Goal: Information Seeking & Learning: Learn about a topic

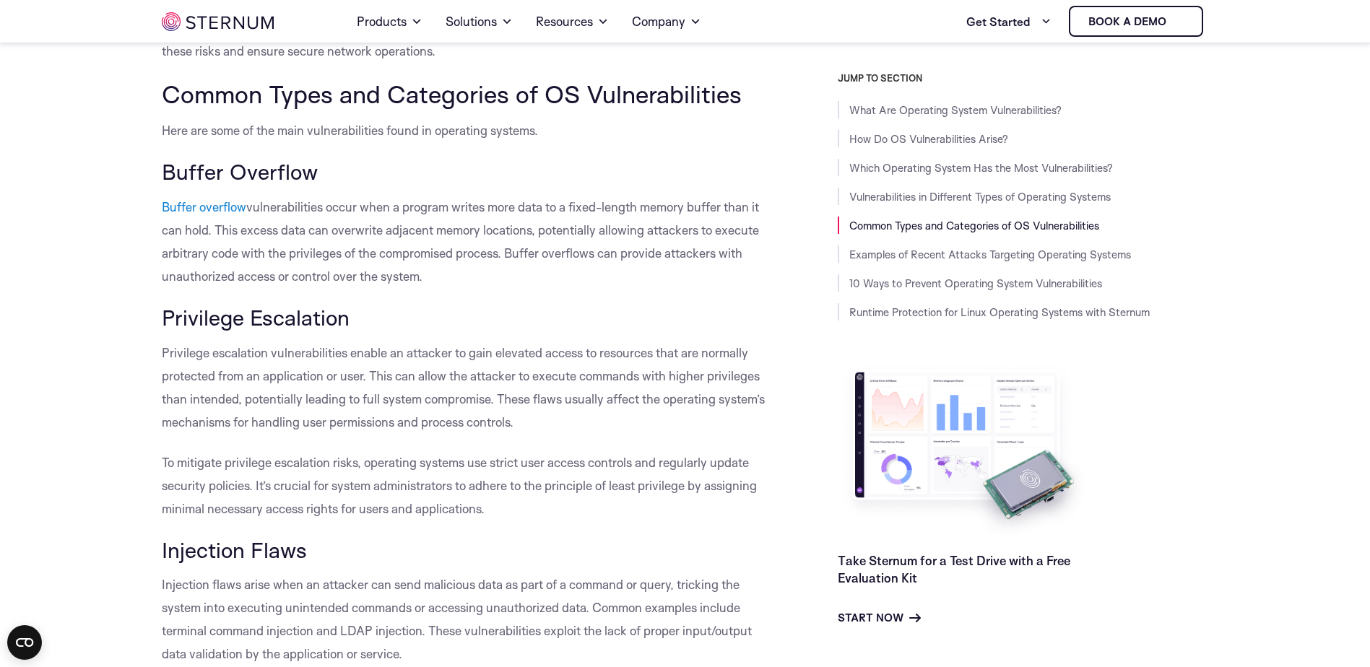
scroll to position [2310, 0]
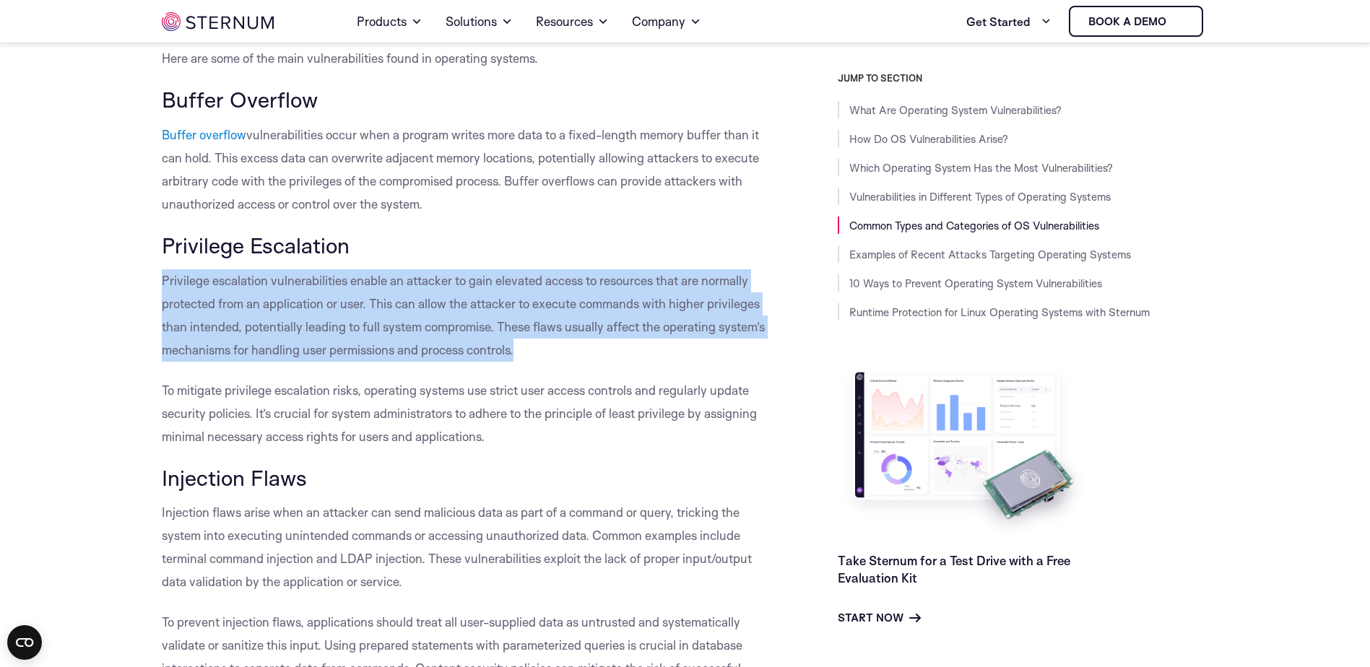
drag, startPoint x: 164, startPoint y: 305, endPoint x: 524, endPoint y: 369, distance: 365.2
click at [524, 362] on p "Privilege escalation vulnerabilities enable an attacker to gain elevated access…" at bounding box center [467, 315] width 611 height 92
copy span "Privilege escalation vulnerabilities enable an attacker to gain elevated access…"
click at [517, 362] on p "Privilege escalation vulnerabilities enable an attacker to gain elevated access…" at bounding box center [467, 315] width 611 height 92
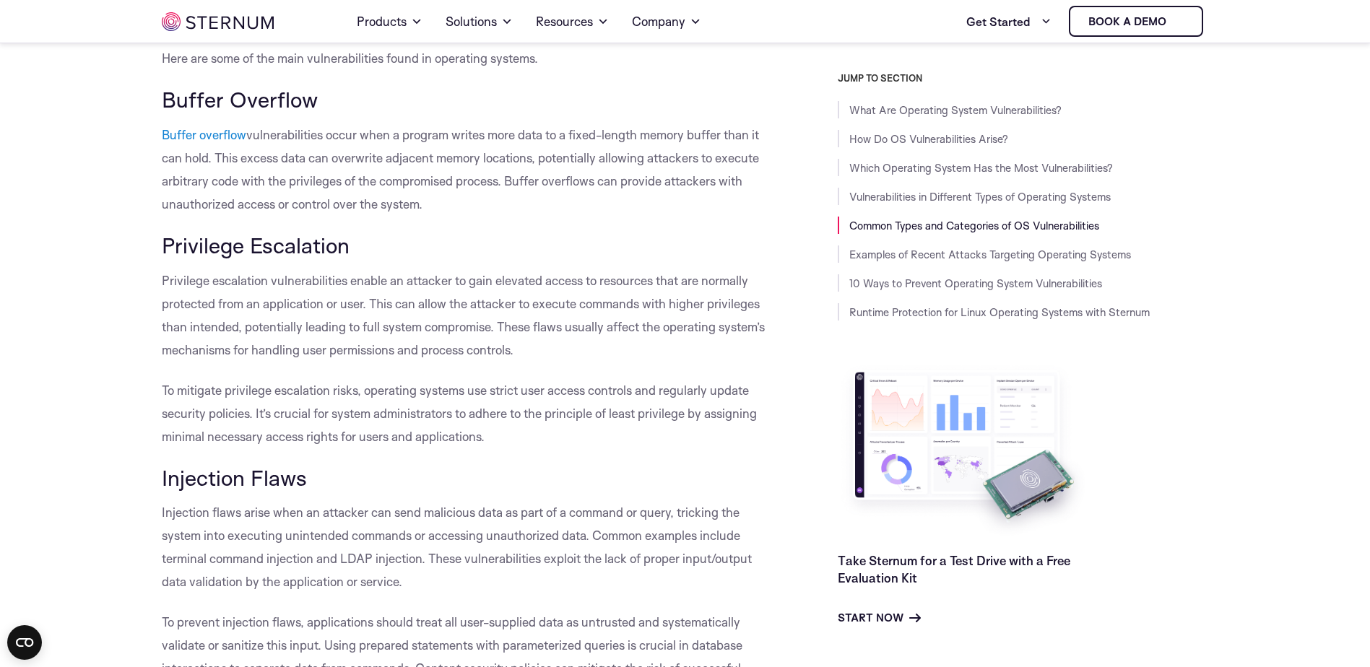
scroll to position [2165, 0]
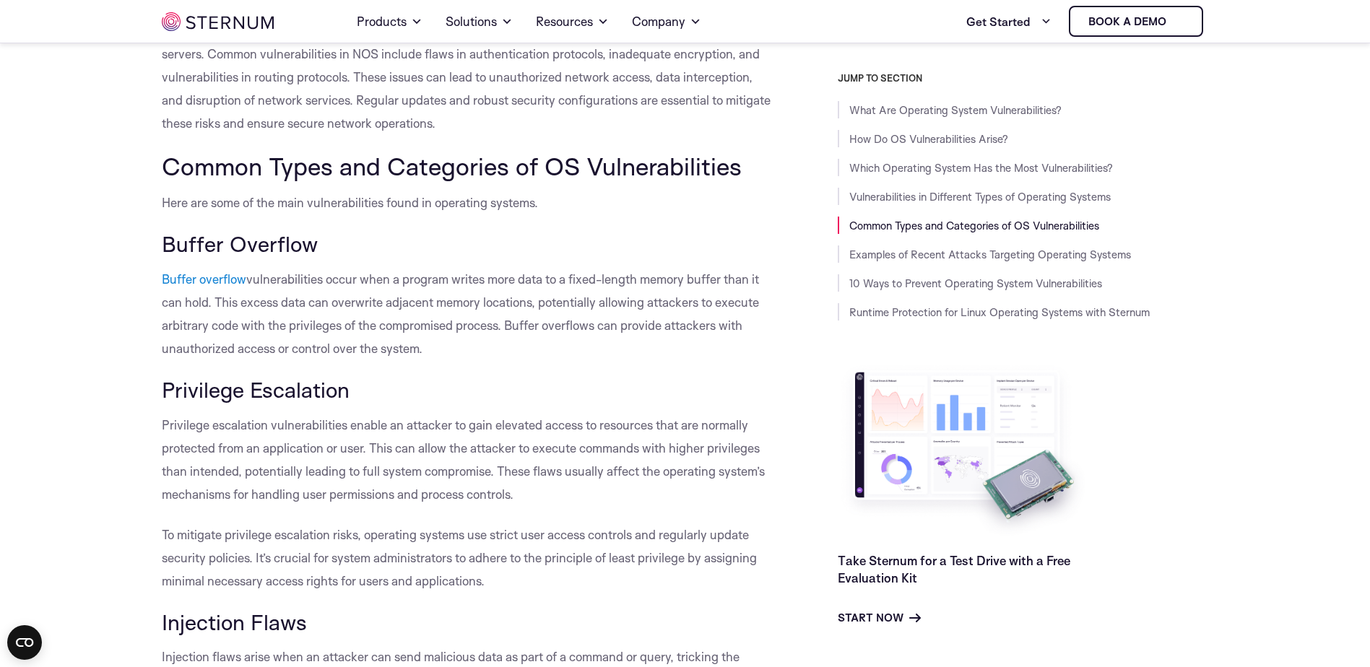
click at [578, 457] on p "Privilege escalation vulnerabilities enable an attacker to gain elevated access…" at bounding box center [467, 460] width 611 height 92
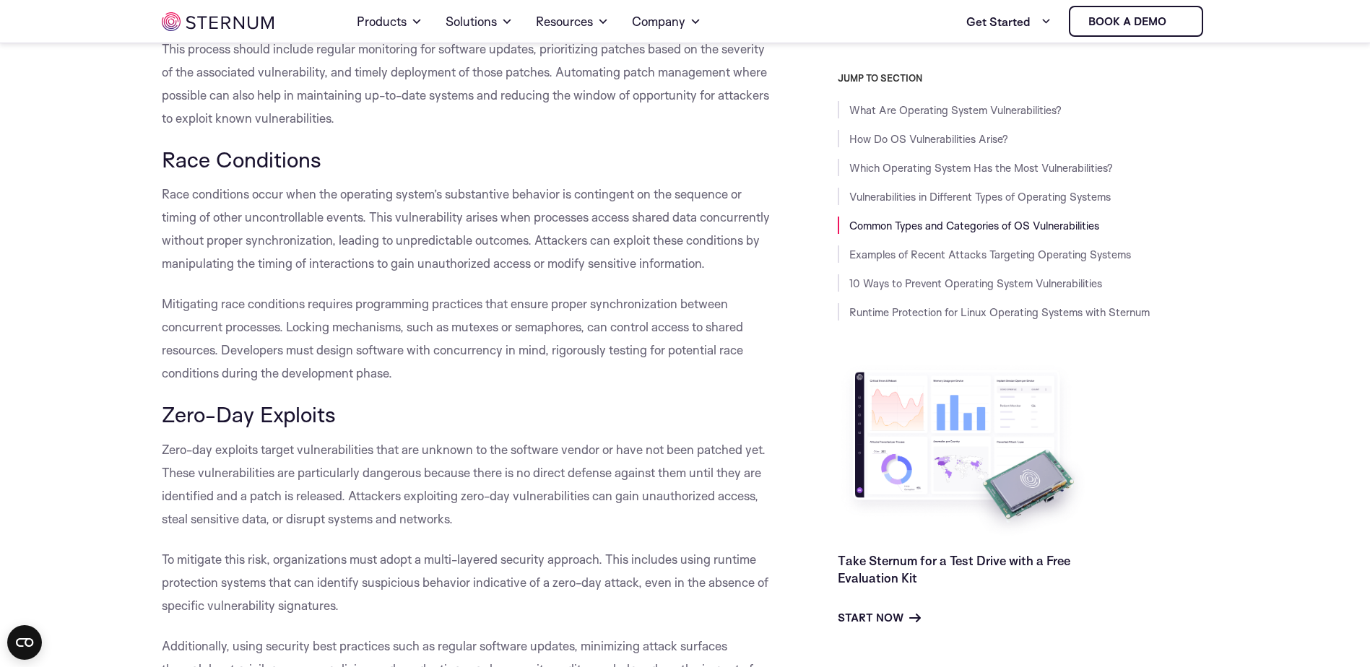
scroll to position [3176, 0]
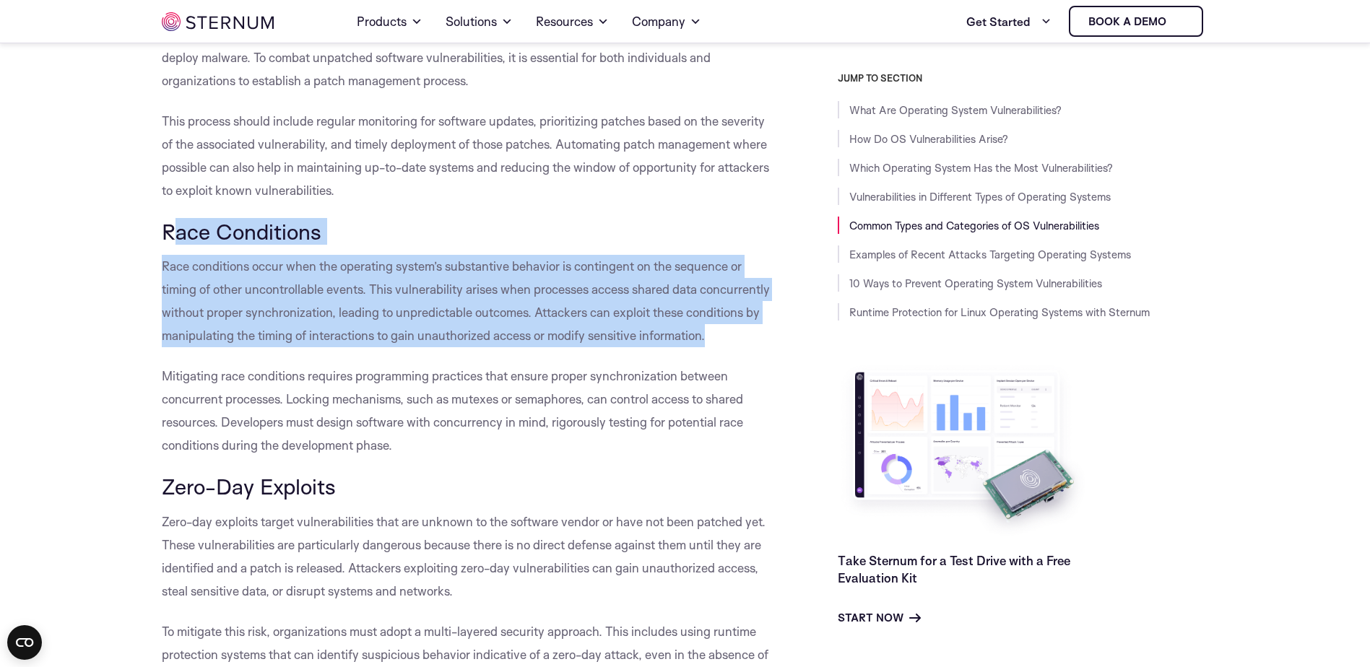
drag, startPoint x: 237, startPoint y: 380, endPoint x: 102, endPoint y: 160, distance: 257.8
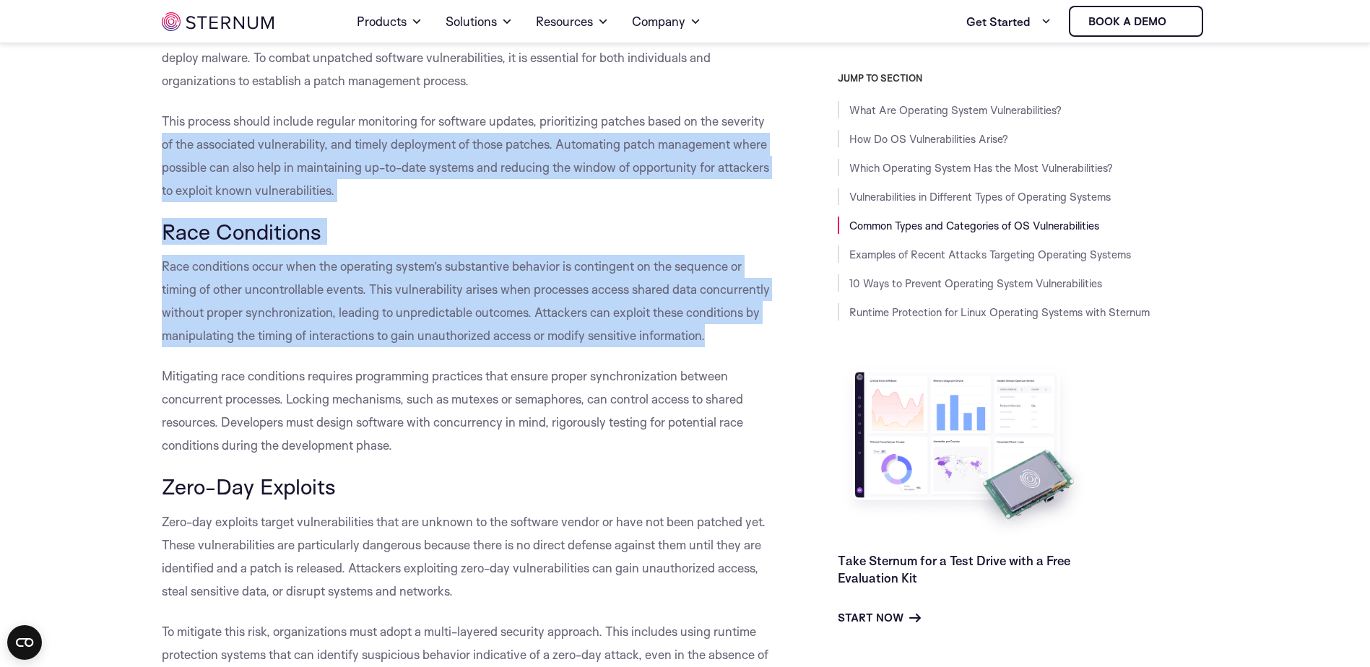
drag, startPoint x: 414, startPoint y: 311, endPoint x: 405, endPoint y: 365, distance: 54.9
click at [415, 312] on span "Race conditions occur when the operating system’s substantive behavior is conti…" at bounding box center [466, 301] width 608 height 84
click at [403, 343] on span "Race conditions occur when the operating system’s substantive behavior is conti…" at bounding box center [466, 301] width 608 height 84
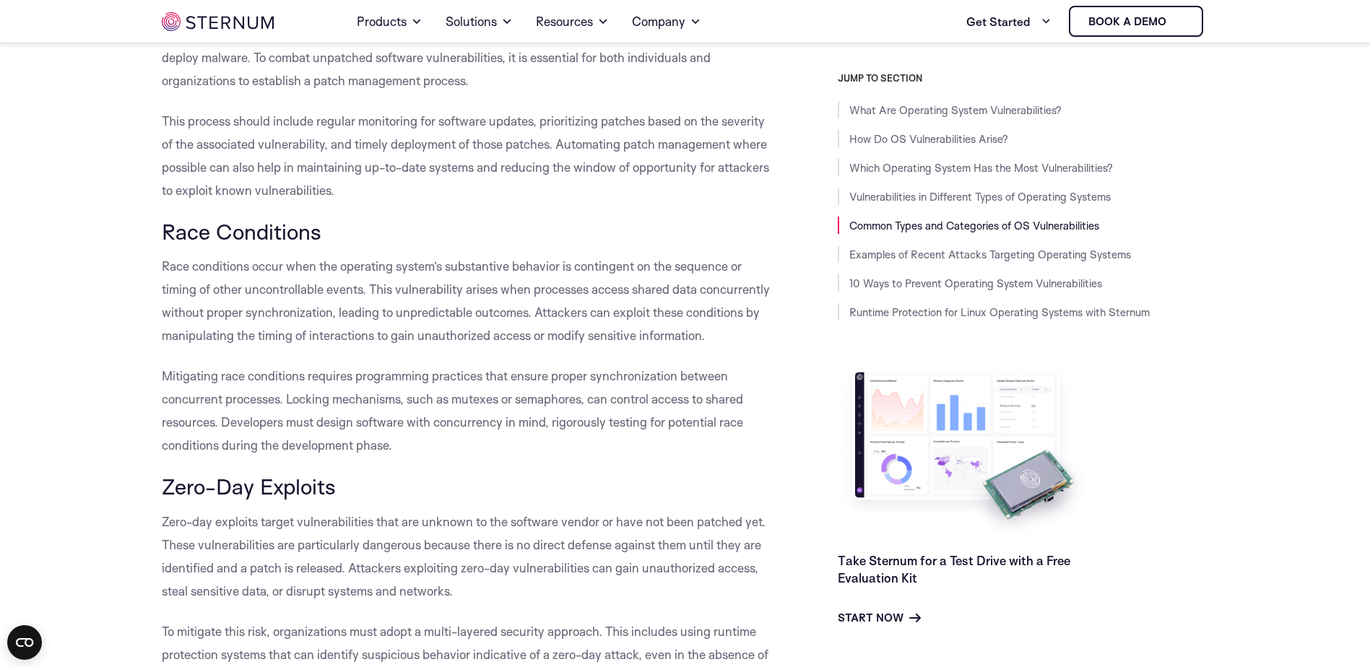
scroll to position [3248, 0]
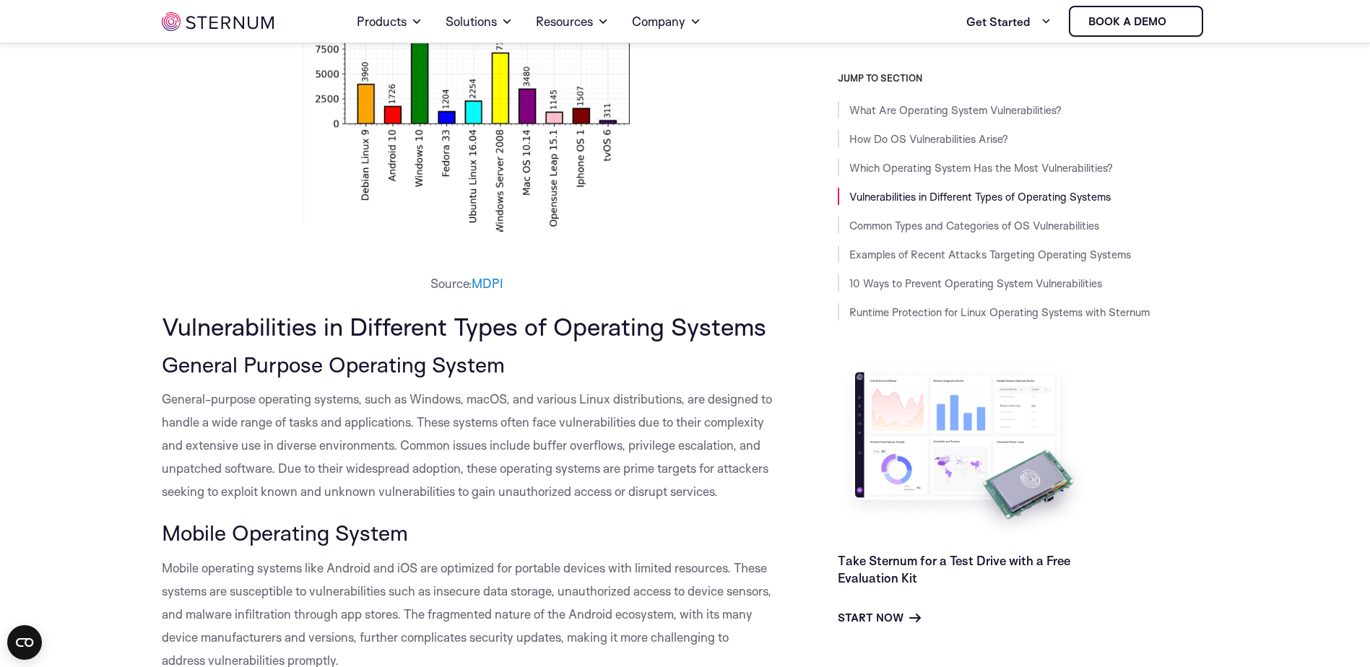
scroll to position [1579, 0]
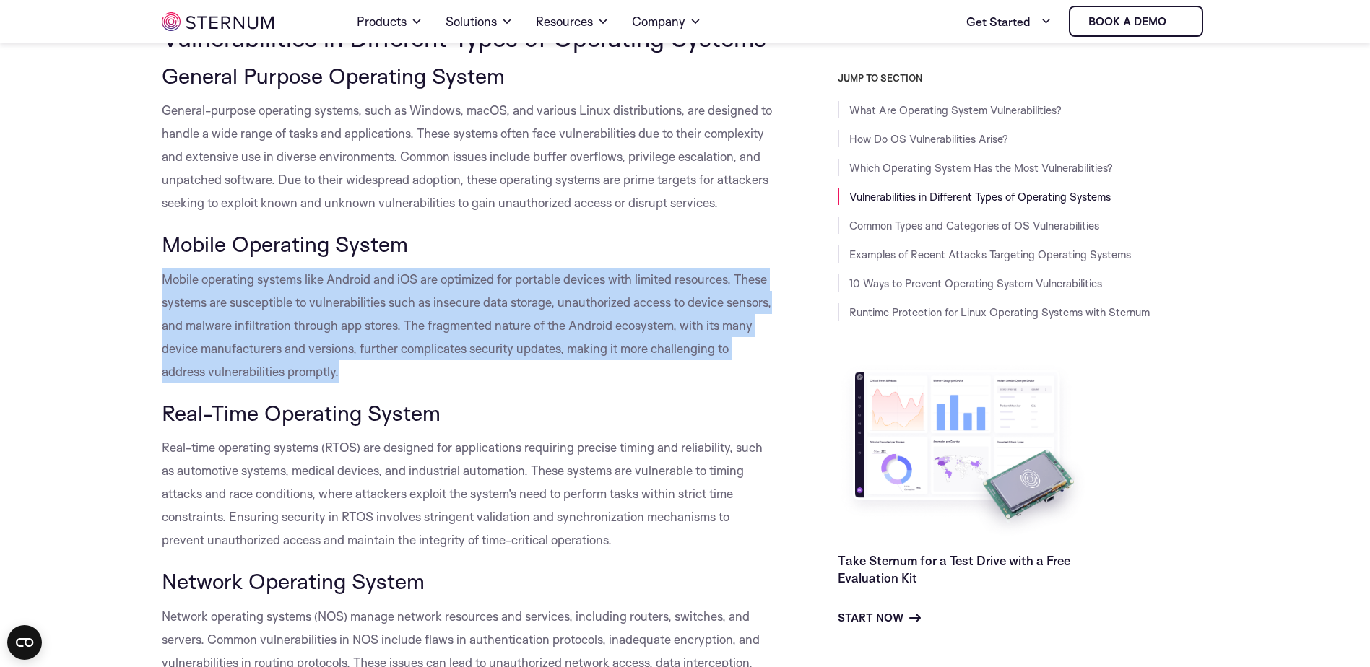
drag, startPoint x: 352, startPoint y: 402, endPoint x: 151, endPoint y: 304, distance: 223.2
copy span "Mobile operating systems like Android and iOS are optimized for portable device…"
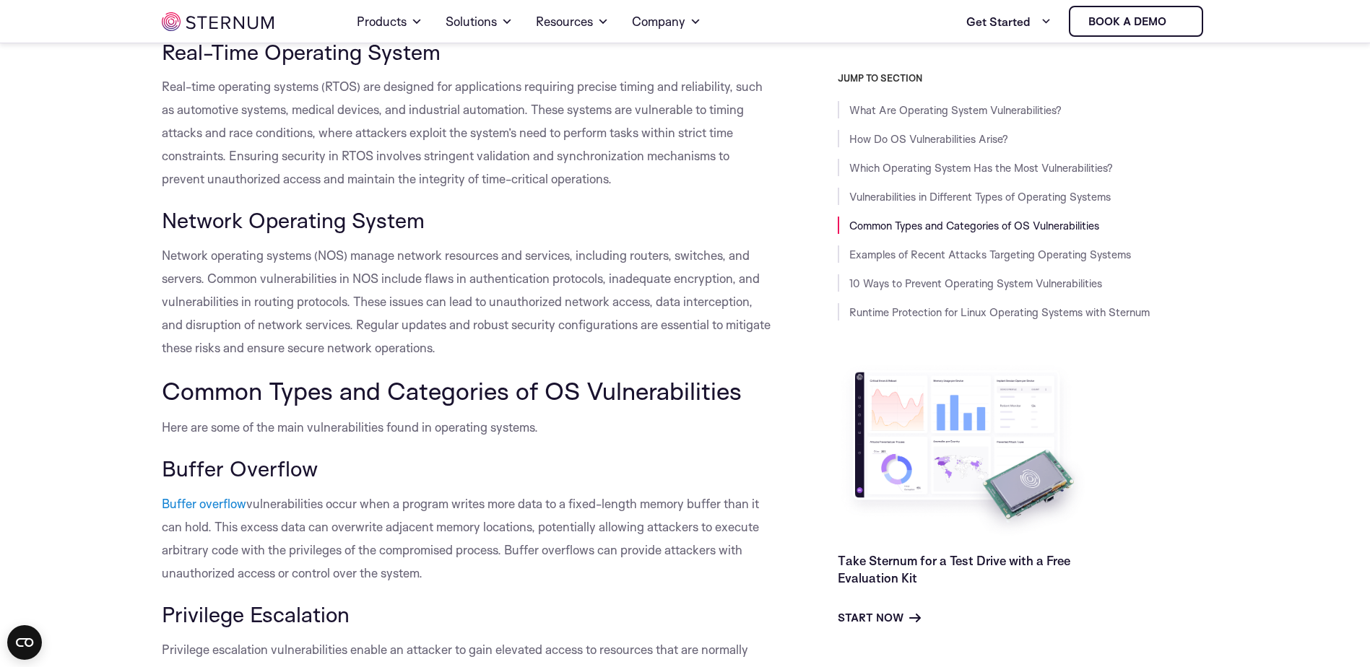
scroll to position [2085, 0]
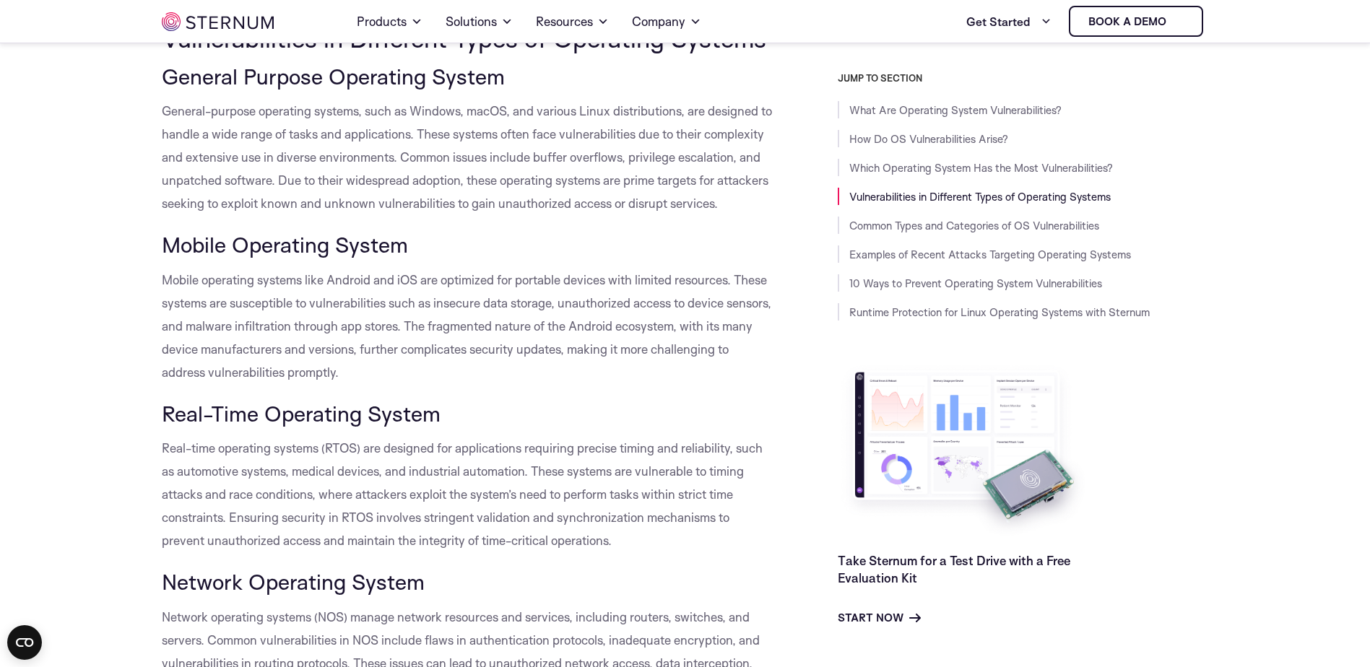
scroll to position [1362, 0]
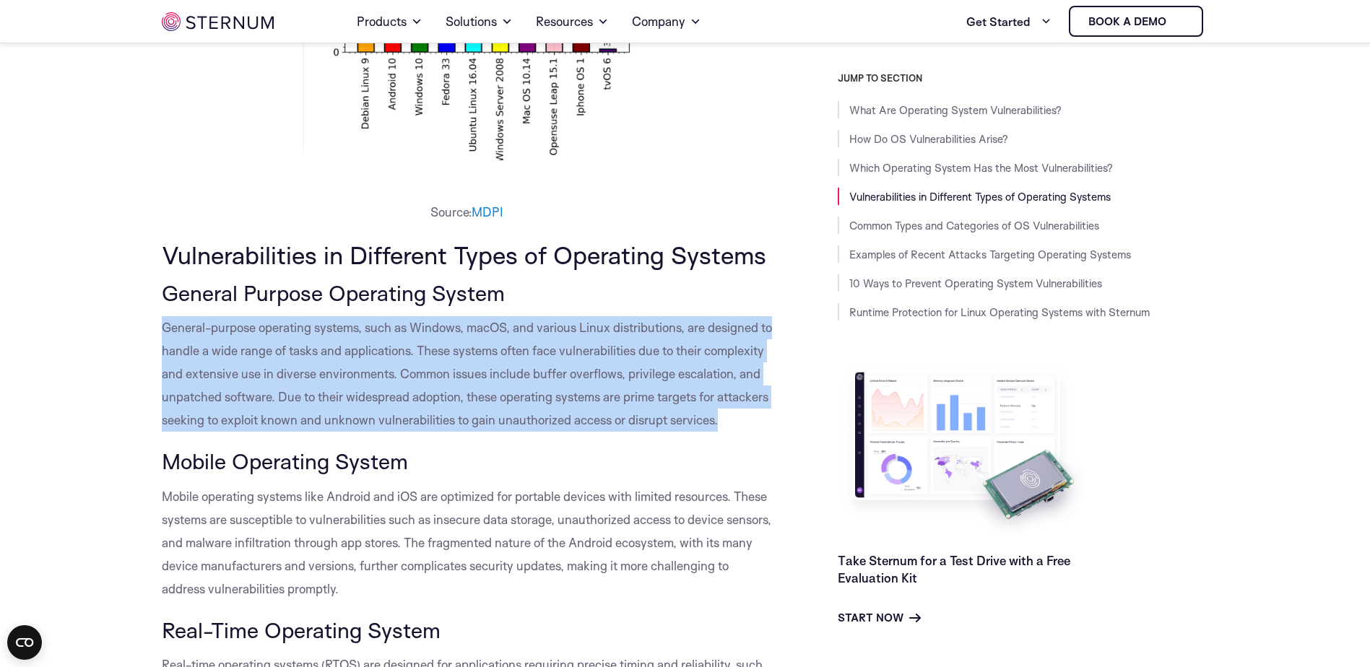
drag, startPoint x: 254, startPoint y: 444, endPoint x: 153, endPoint y: 331, distance: 151.9
copy span "General-purpose operating systems, such as Windows, macOS, and various Linux di…"
